Goal: Information Seeking & Learning: Learn about a topic

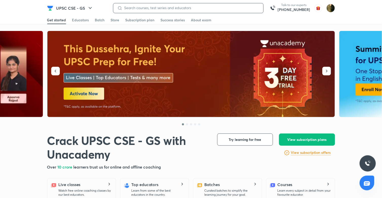
click at [151, 8] on input at bounding box center [190, 8] width 137 height 4
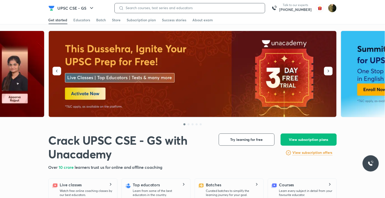
click at [213, 6] on input at bounding box center [192, 8] width 137 height 4
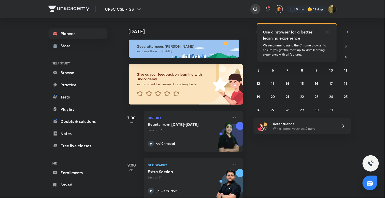
click at [252, 9] on icon at bounding box center [255, 9] width 6 height 6
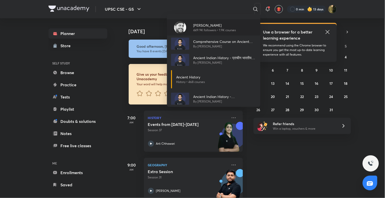
click at [223, 22] on div "Sudarshan Gurjar 449.9K followers • 1.9K courses" at bounding box center [213, 27] width 93 height 16
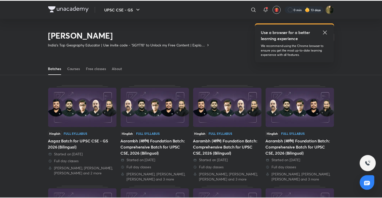
scroll to position [22, 0]
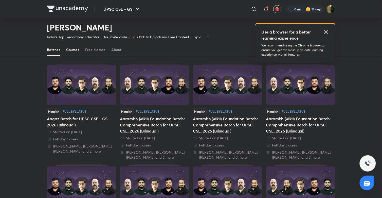
click at [77, 53] on link "Courses" at bounding box center [72, 50] width 13 height 12
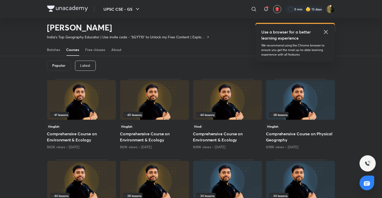
click at [67, 66] on div "Popular" at bounding box center [59, 66] width 24 height 10
click at [326, 31] on icon at bounding box center [326, 32] width 6 height 6
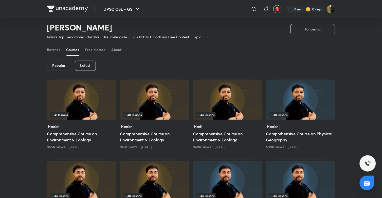
click at [89, 63] on p "Latest" at bounding box center [85, 65] width 10 height 4
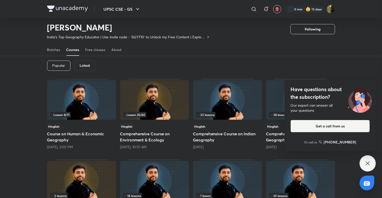
click at [242, 110] on img at bounding box center [227, 100] width 69 height 40
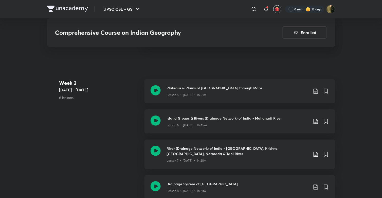
scroll to position [430, 0]
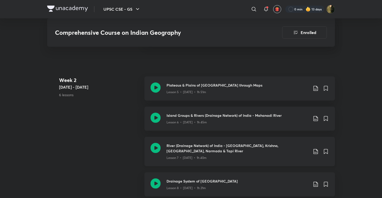
click at [220, 147] on h3 "River (Drainage Network) of India - [GEOGRAPHIC_DATA], Krishna, [GEOGRAPHIC_DAT…" at bounding box center [238, 148] width 142 height 11
click at [201, 186] on p "Lesson 8 • [DATE] • 1h 21m" at bounding box center [186, 188] width 39 height 5
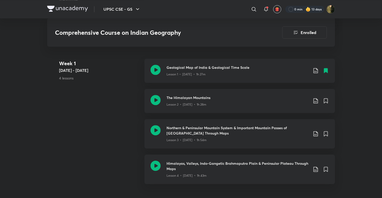
scroll to position [290, 0]
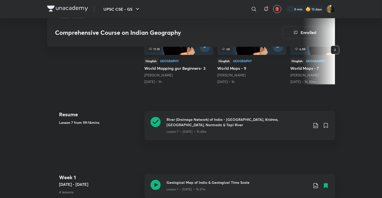
scroll to position [177, 0]
